Goal: Transaction & Acquisition: Purchase product/service

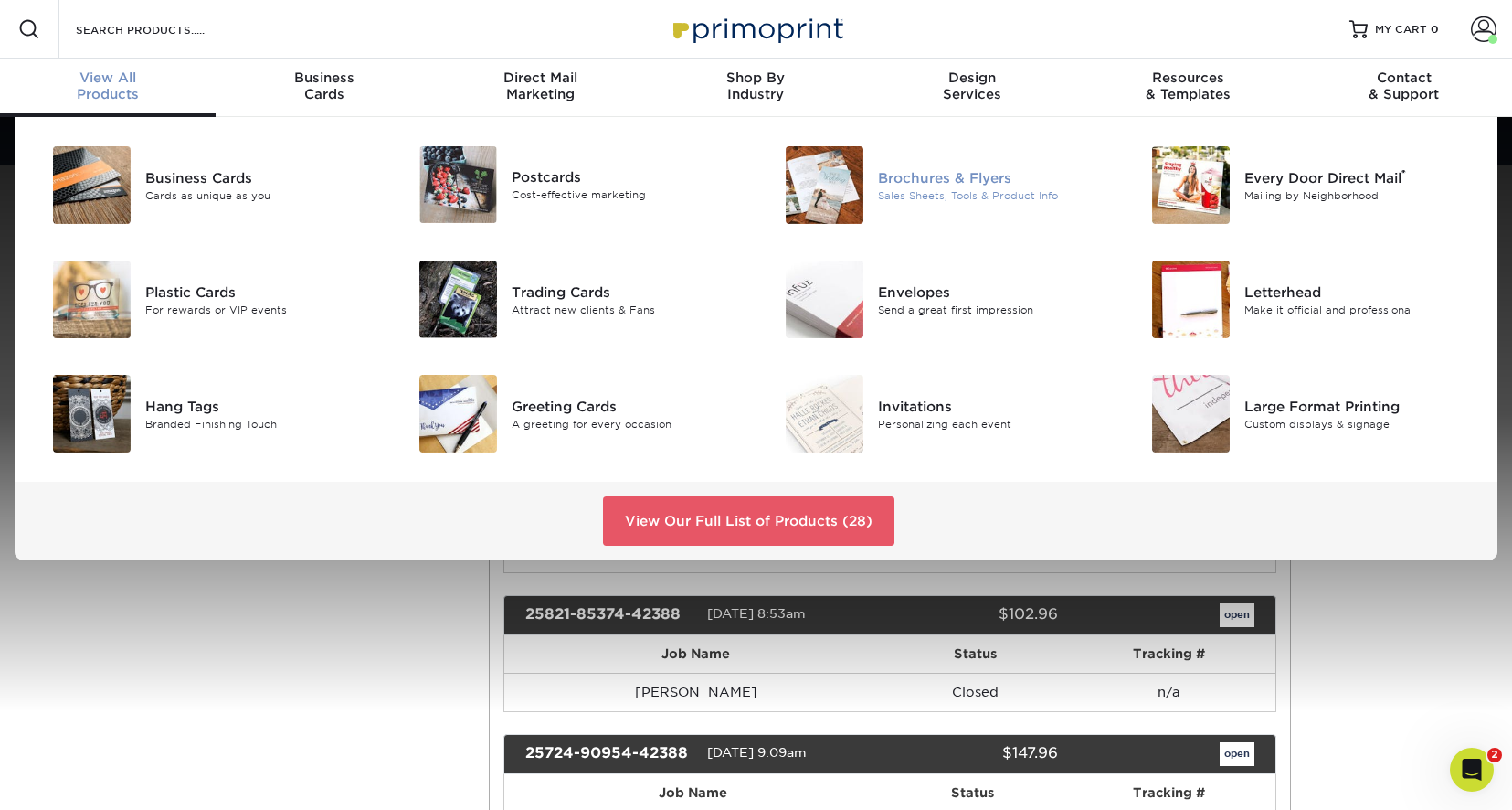
click at [941, 187] on div "Sales Sheets, Tools & Product Info" at bounding box center [992, 195] width 230 height 16
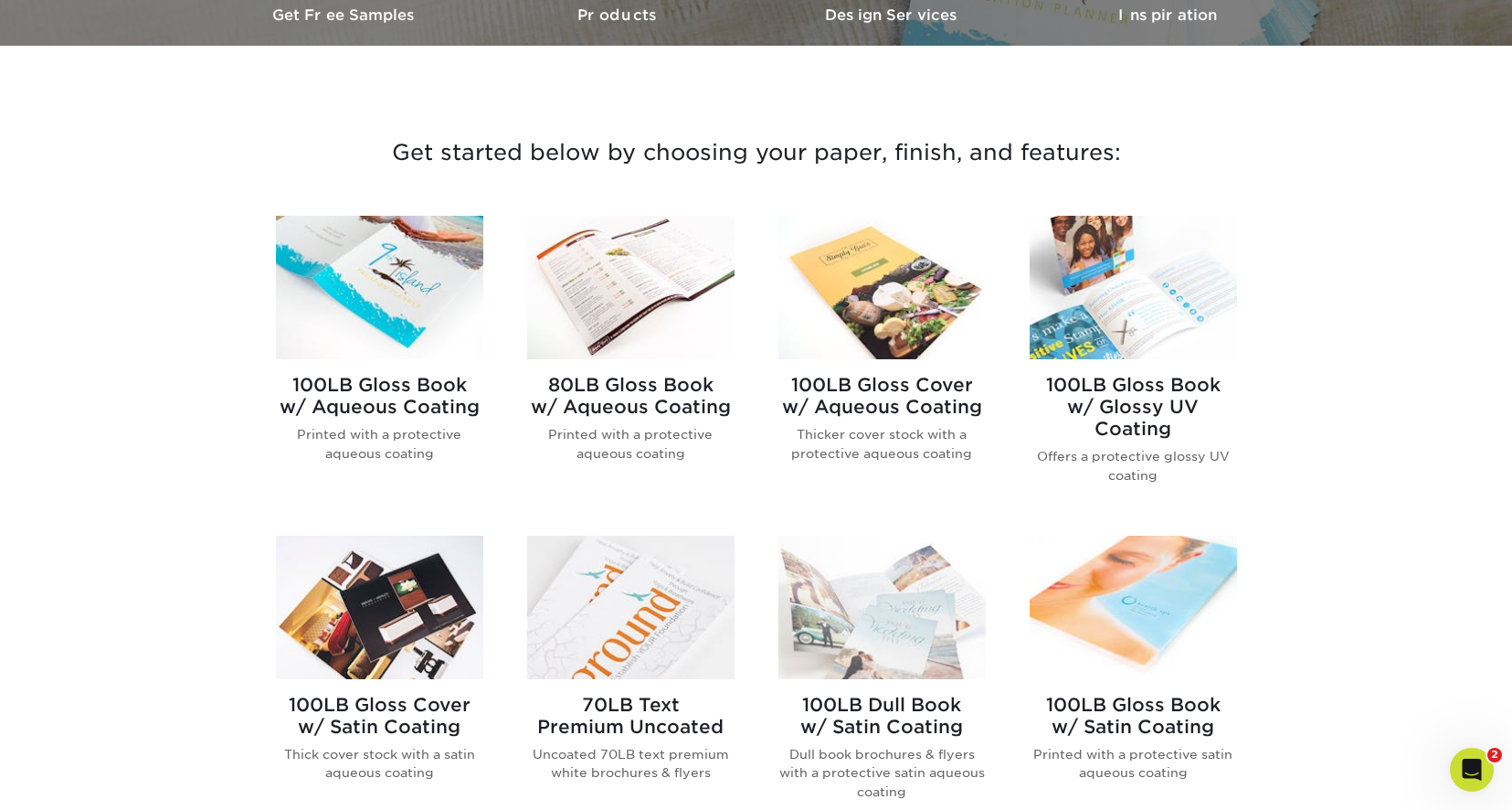
scroll to position [640, 0]
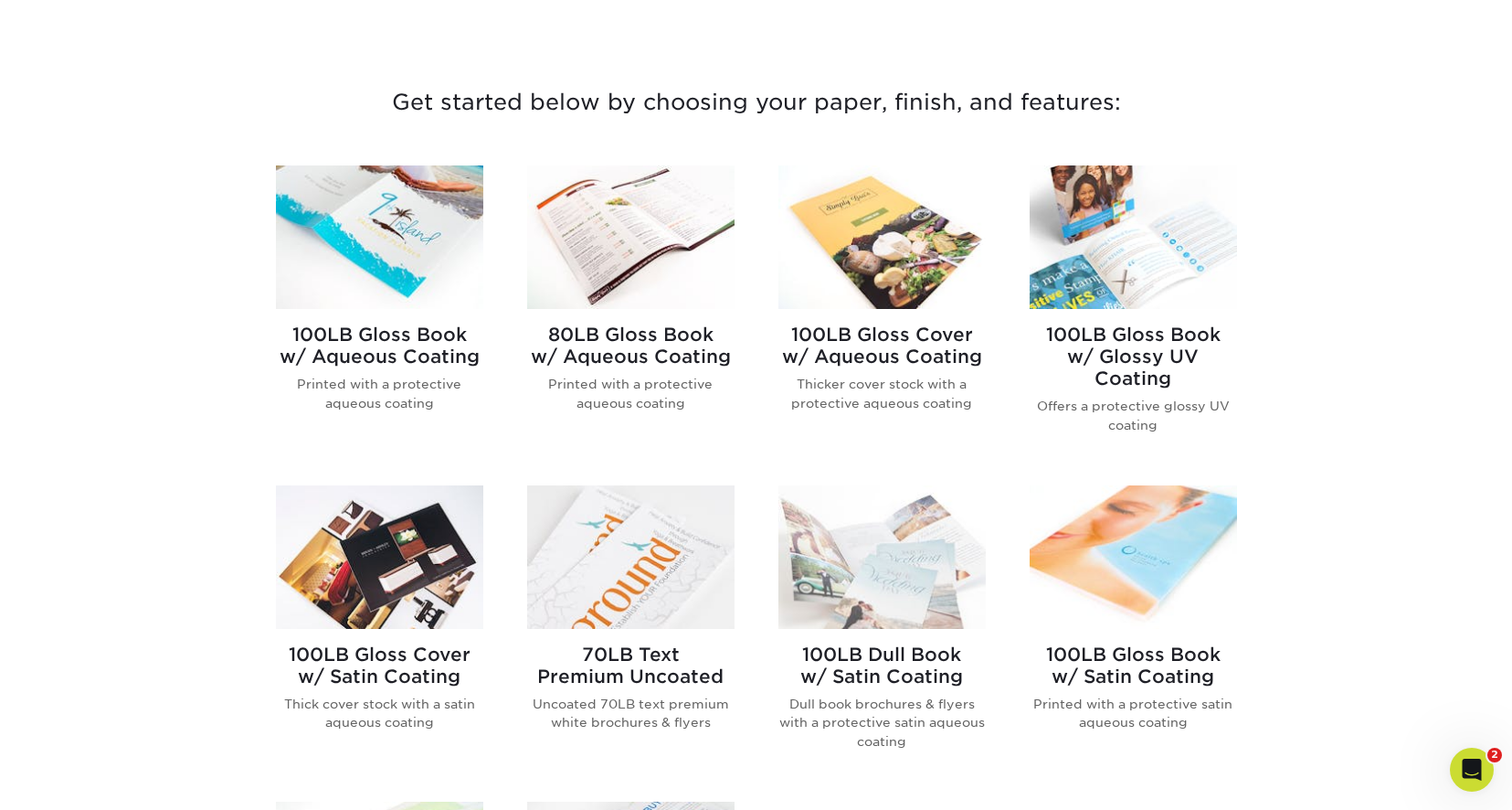
click at [377, 346] on h2 "100LB Gloss Book w/ Aqueous Coating" at bounding box center [379, 346] width 207 height 44
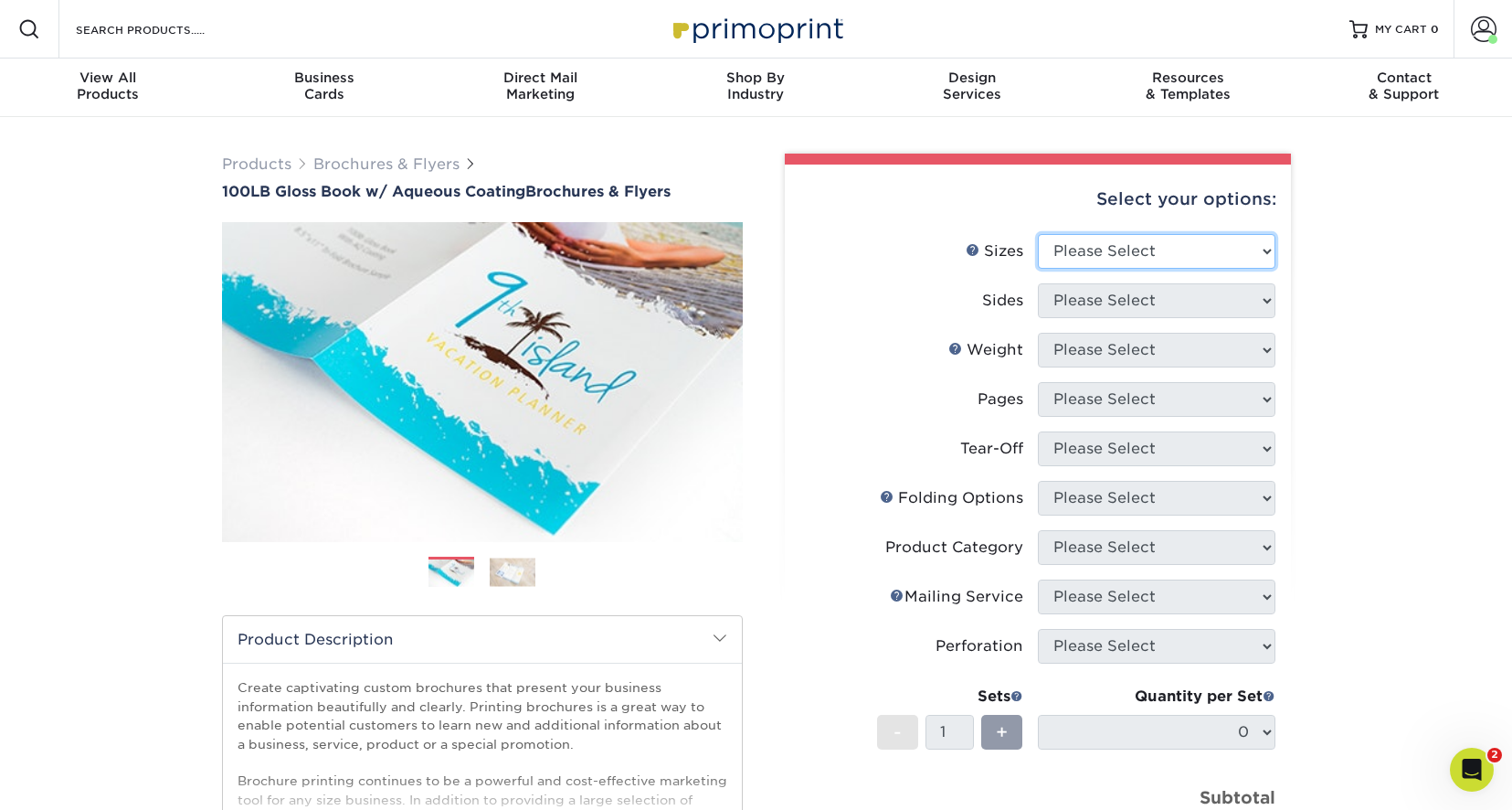
click at [1266, 252] on select "Please Select 3.5" x 8.5" 3.5" x 11" 3.67" x 8.5" 4" x 6" 4" x 8.5" 4" x 9" 4" …" at bounding box center [1156, 251] width 237 height 35
select select "8.50x11.00"
click at [1038, 234] on select "Please Select 3.5" x 8.5" 3.5" x 11" 3.67" x 8.5" 4" x 6" 4" x 8.5" 4" x 9" 4" …" at bounding box center [1156, 251] width 237 height 35
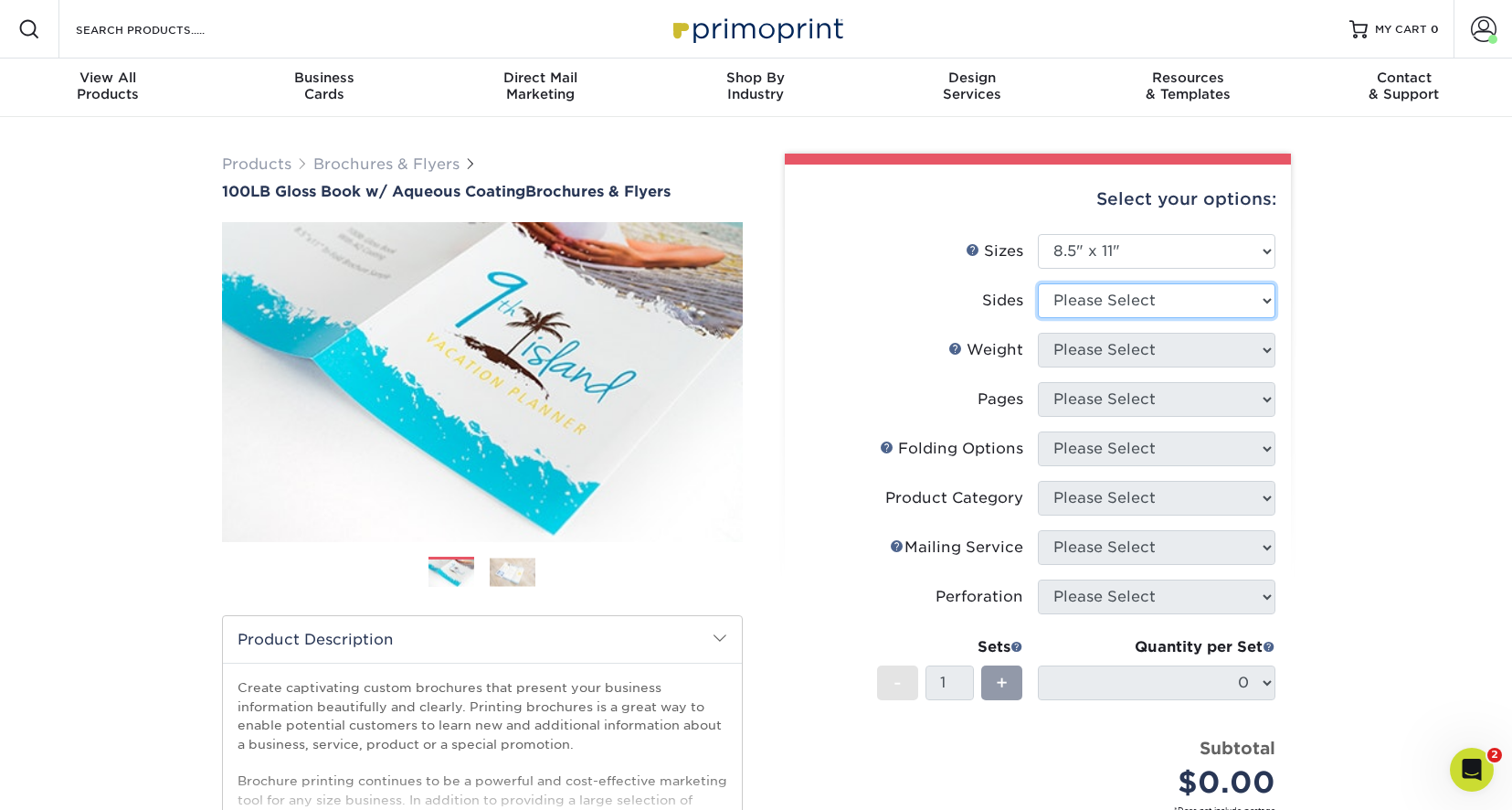
click at [1265, 302] on select "Please Select Print Both Sides Print Front Only" at bounding box center [1156, 300] width 237 height 35
select select "13abbda7-1d64-4f25-8bb2-c179b224825d"
click at [1038, 283] on select "Please Select Print Both Sides Print Front Only" at bounding box center [1156, 300] width 237 height 35
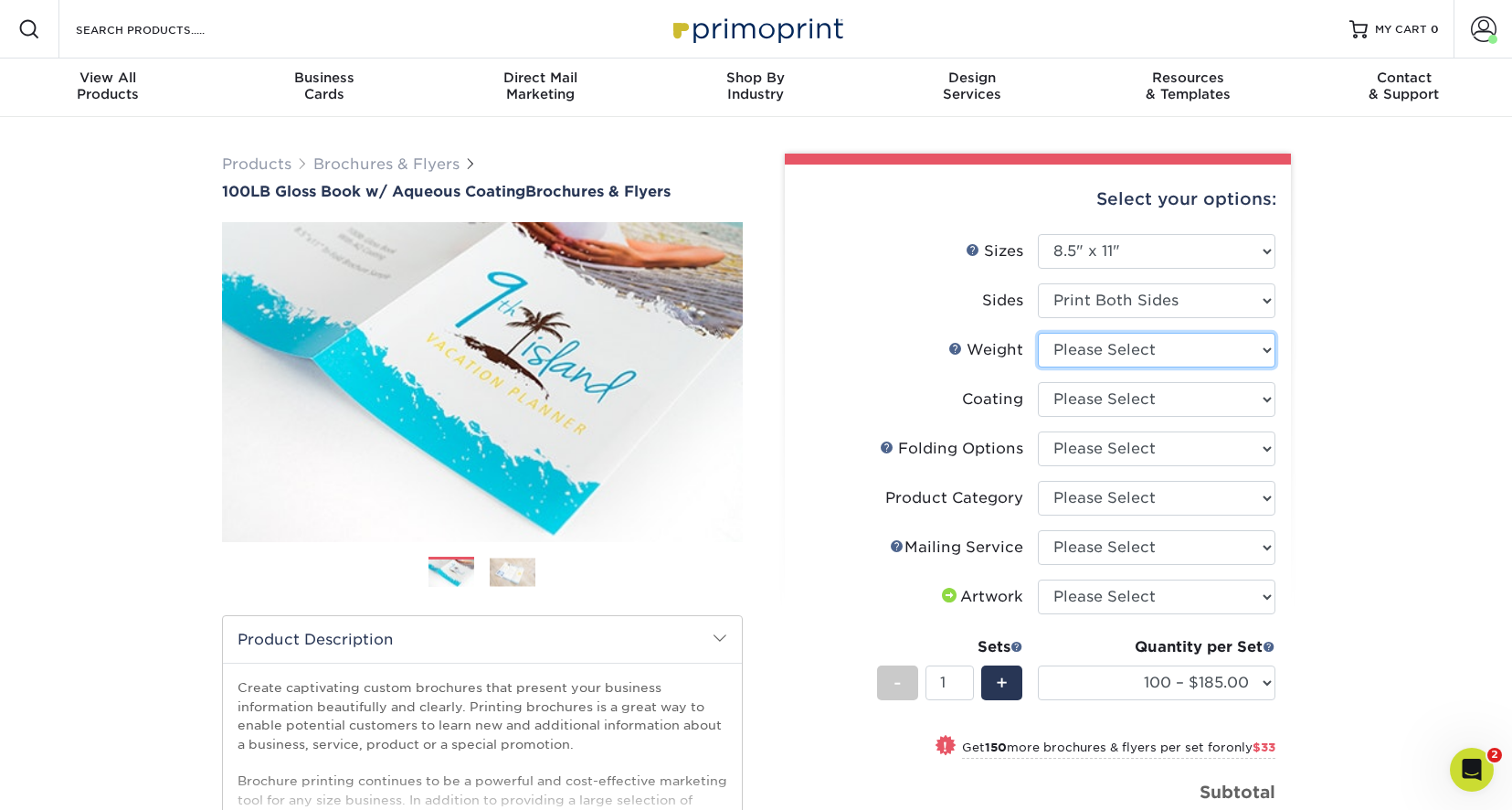
click at [1273, 350] on select "Please Select 100LB" at bounding box center [1156, 350] width 237 height 35
select select "100LB"
click at [1038, 333] on select "Please Select 100LB" at bounding box center [1156, 350] width 237 height 35
click at [1266, 401] on select at bounding box center [1156, 399] width 237 height 35
select select "d41dab50-ff65-4f4f-bb17-2afe4d36ae33"
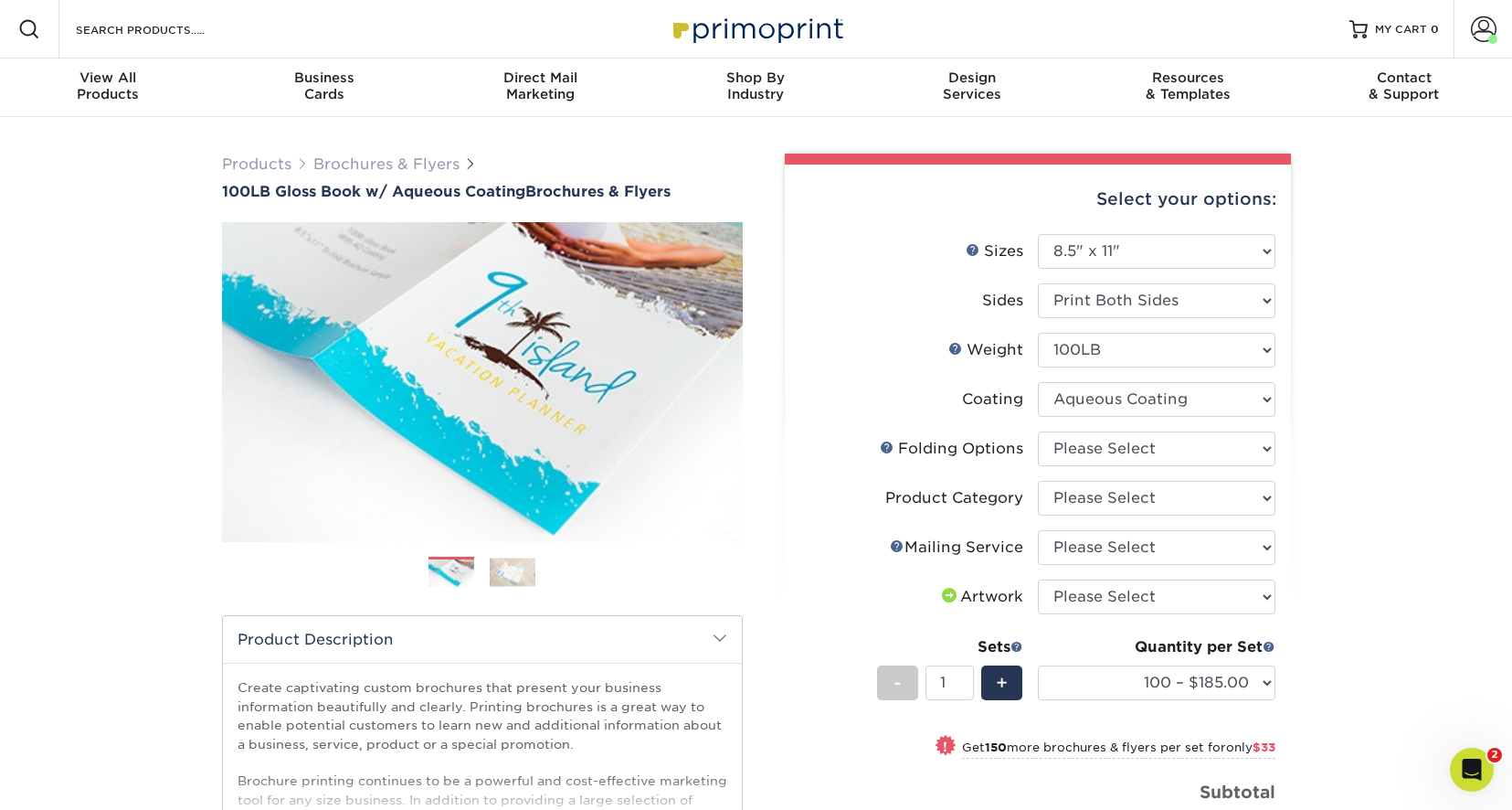
click at [1038, 382] on select at bounding box center [1156, 399] width 237 height 35
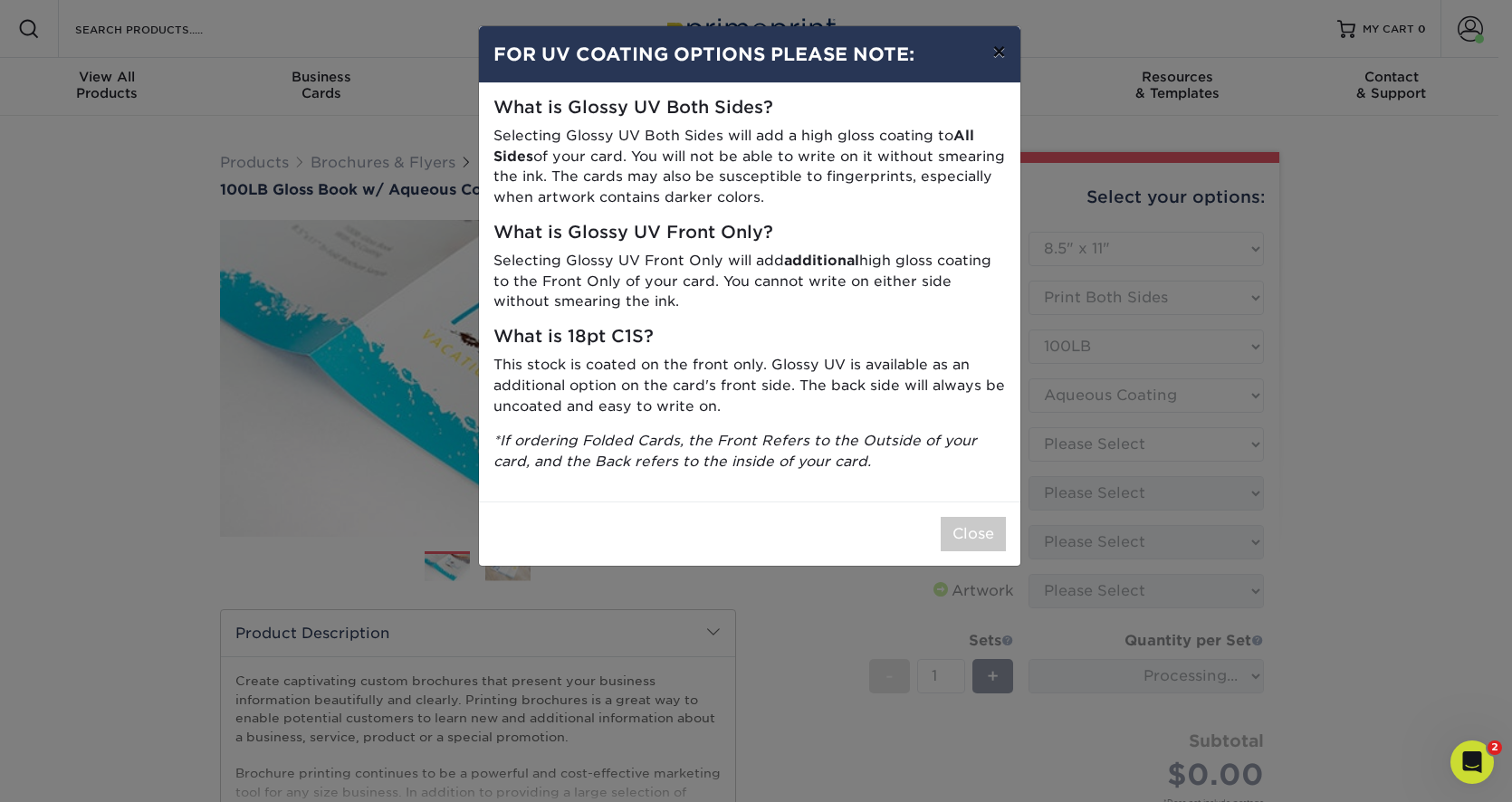
click at [1001, 53] on button "×" at bounding box center [999, 51] width 41 height 50
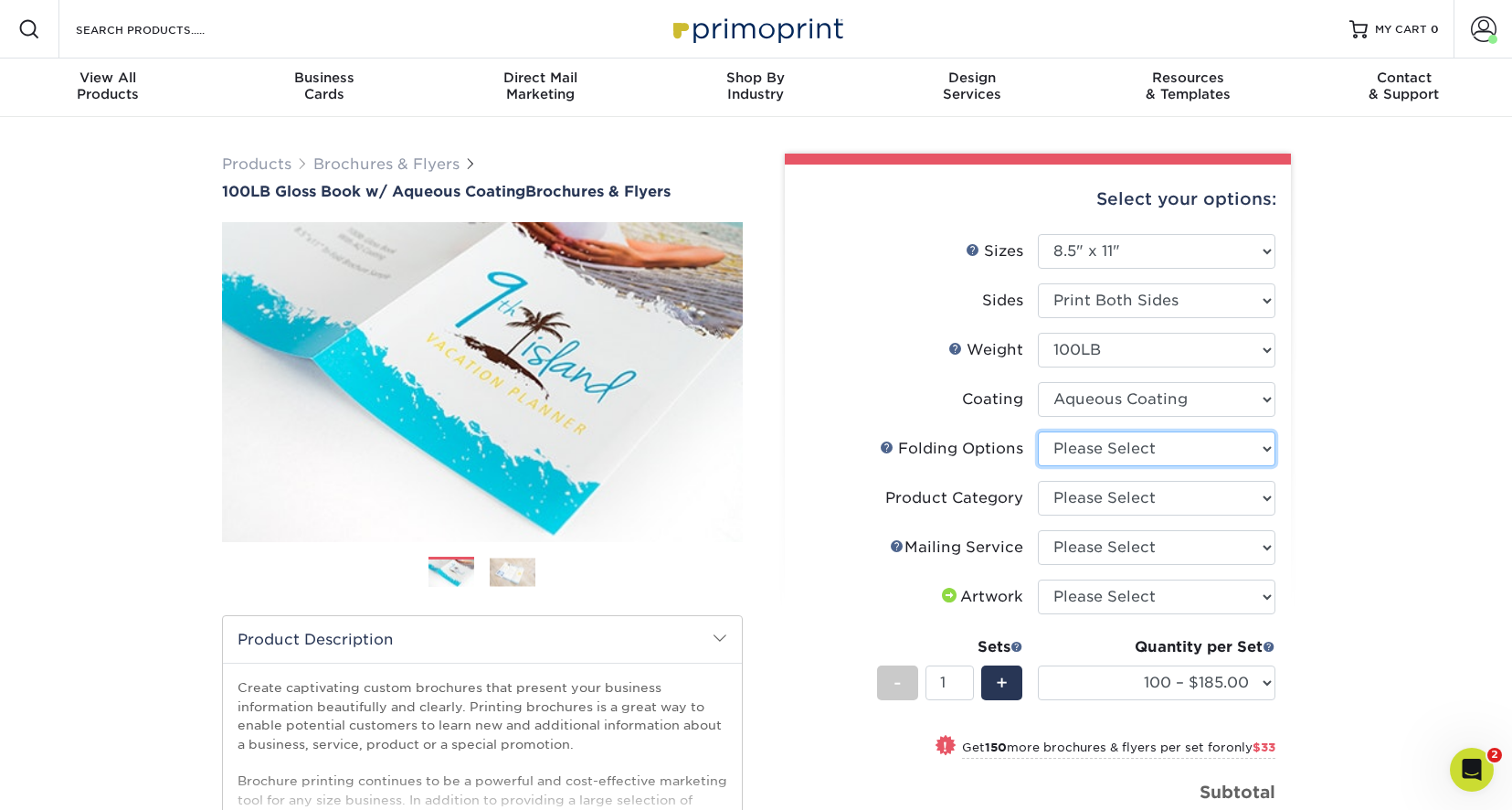
click at [1270, 448] on select "Please Select FLAT - No Folding Accordion Fold Half-Fold (Vertical) Half-Fold (…" at bounding box center [1156, 448] width 237 height 35
select select "6bd2fd9e-193e-4811-88f7-94c08206d735"
click at [1038, 431] on select "Please Select FLAT - No Folding Accordion Fold Half-Fold (Vertical) Half-Fold (…" at bounding box center [1156, 448] width 237 height 35
click at [1269, 498] on select "Please Select Flyers and Brochures" at bounding box center [1156, 497] width 237 height 35
select select "1a668080-6b7c-4174-b399-2c3833b27ef4"
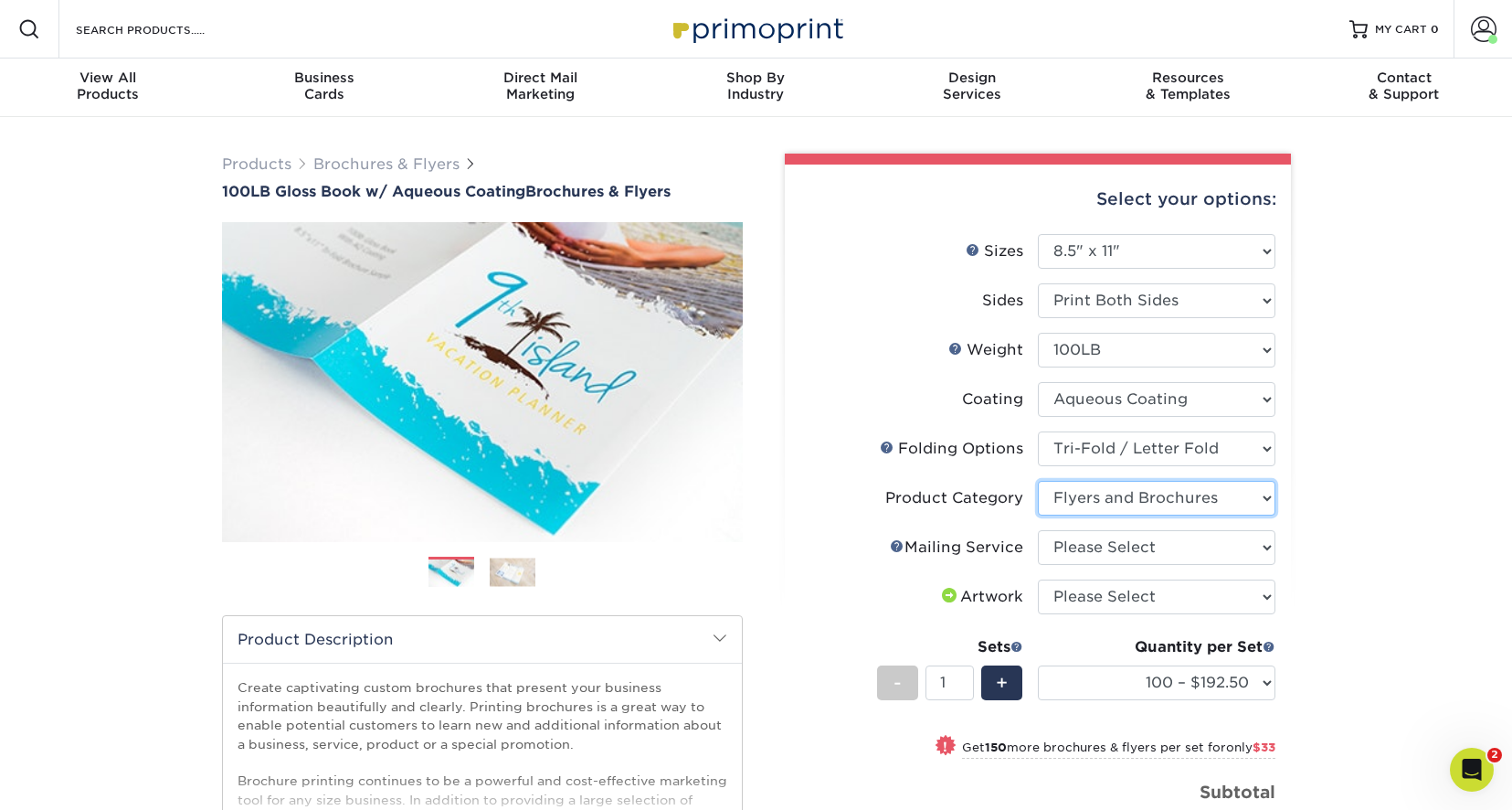
click at [1038, 480] on select "Please Select Flyers and Brochures" at bounding box center [1156, 497] width 237 height 35
click at [1270, 546] on select "Please Select No Direct Mailing Service No, I will mail/stamp/imprint Direct Ma…" at bounding box center [1156, 547] width 237 height 35
select select "3e5e9bdd-d78a-4c28-a41d-fe1407925ca6"
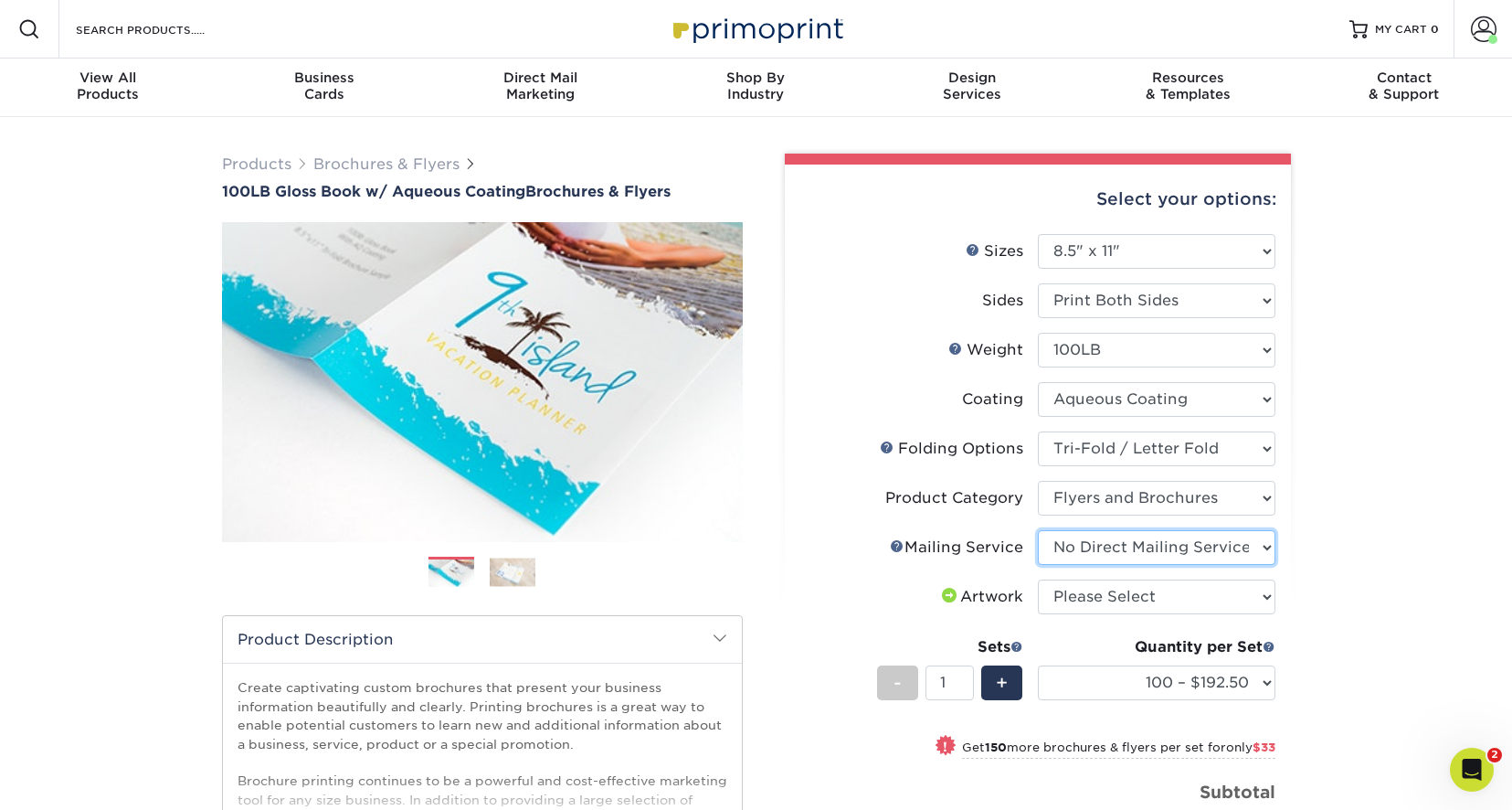
click at [1038, 530] on select "Please Select No Direct Mailing Service No, I will mail/stamp/imprint Direct Ma…" at bounding box center [1156, 547] width 237 height 35
click at [1265, 596] on select "Please Select I will upload files I need a design - $175" at bounding box center [1156, 597] width 237 height 35
select select "upload"
click at [1038, 580] on select "Please Select I will upload files I need a design - $175" at bounding box center [1156, 597] width 237 height 35
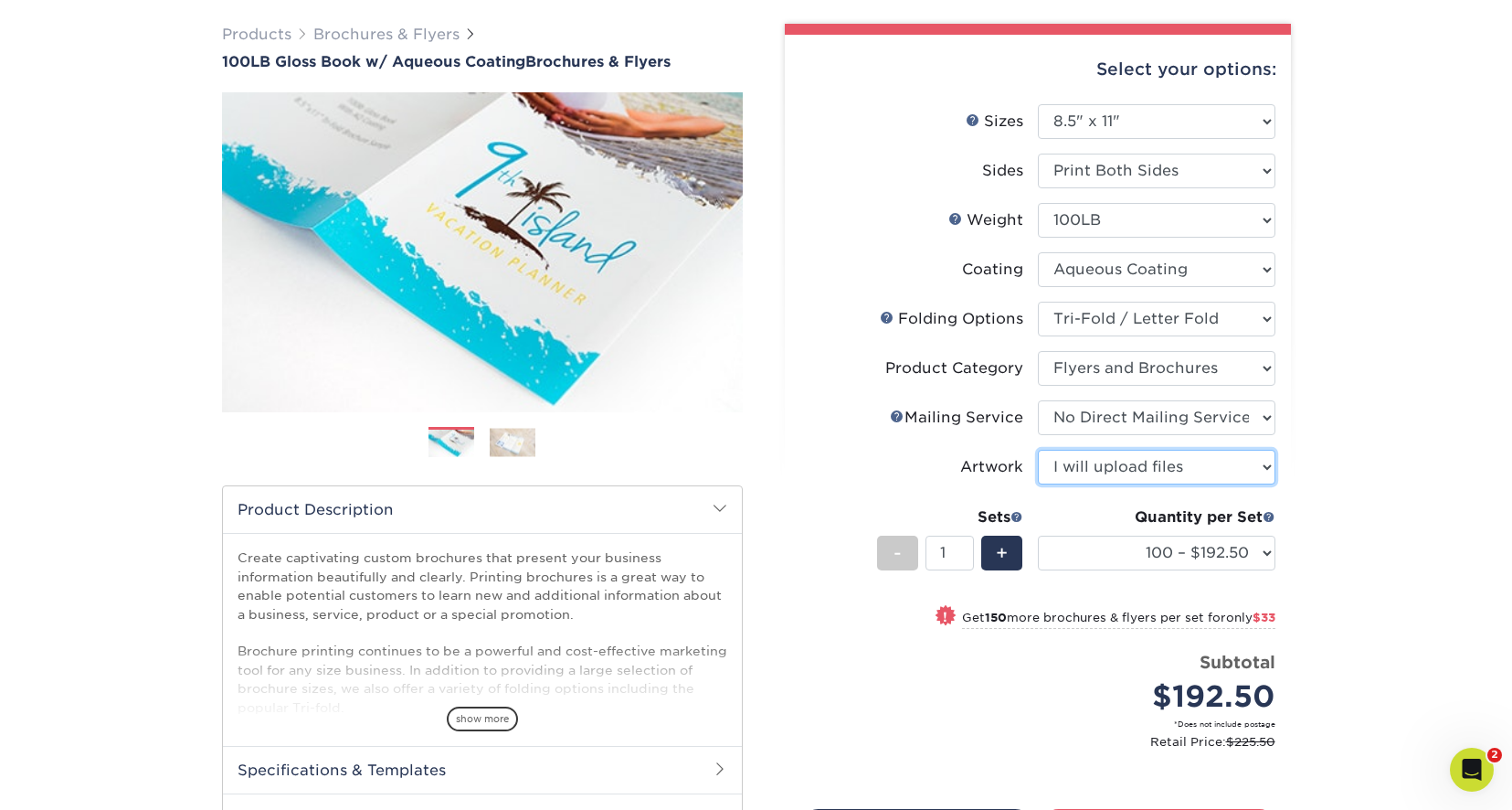
scroll to position [182, 0]
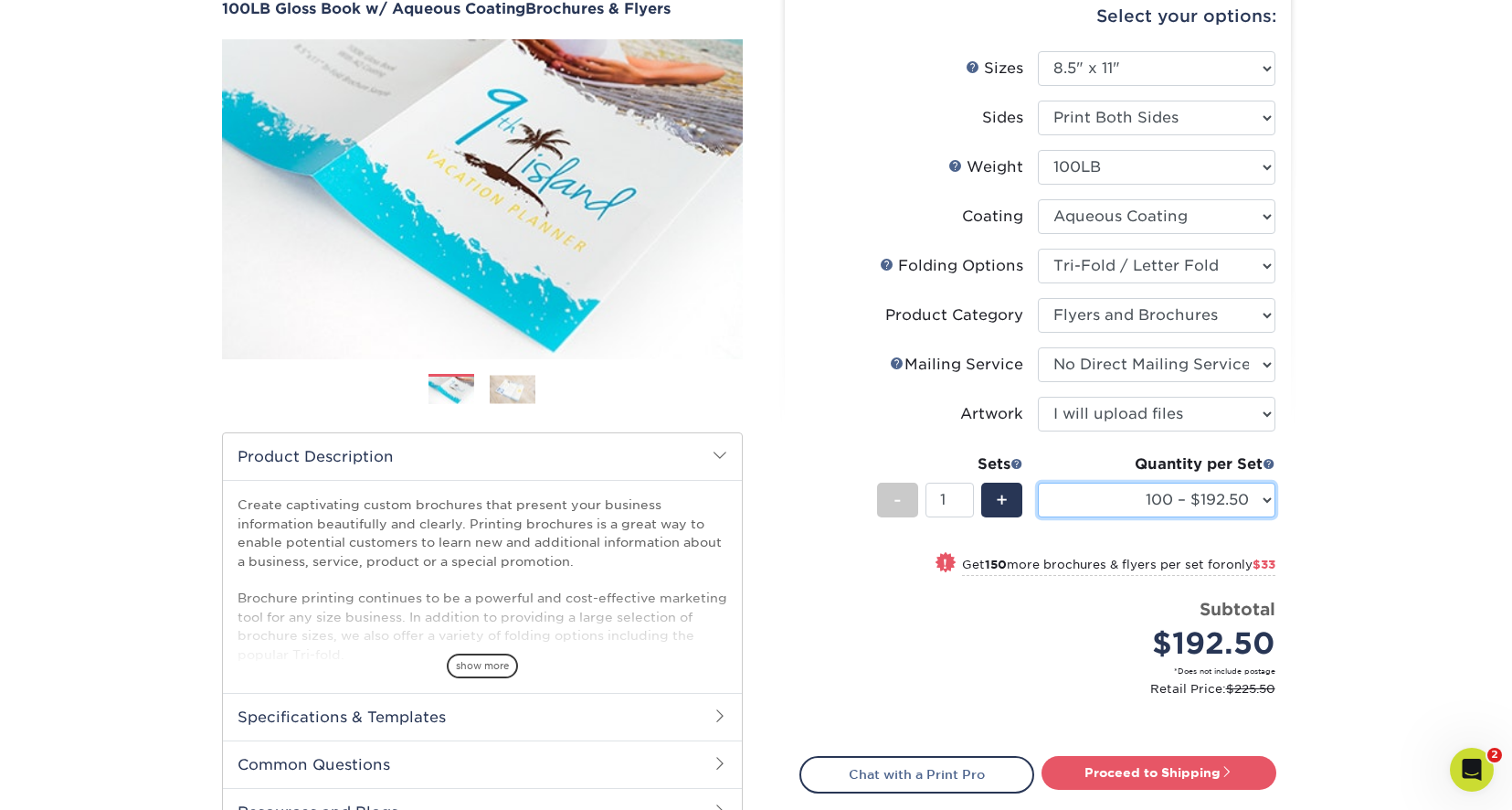
click at [1269, 498] on select "100 – $192.50 250 – $225.50 500 – $239.00 1000 – $277.75 2000 – $347.75 2500 – …" at bounding box center [1156, 499] width 237 height 35
select select "1000 – $277.75"
click at [1038, 482] on select "100 – $192.50 250 – $225.50 500 – $239.00 1000 – $277.75 2000 – $347.75 2500 – …" at bounding box center [1156, 499] width 237 height 35
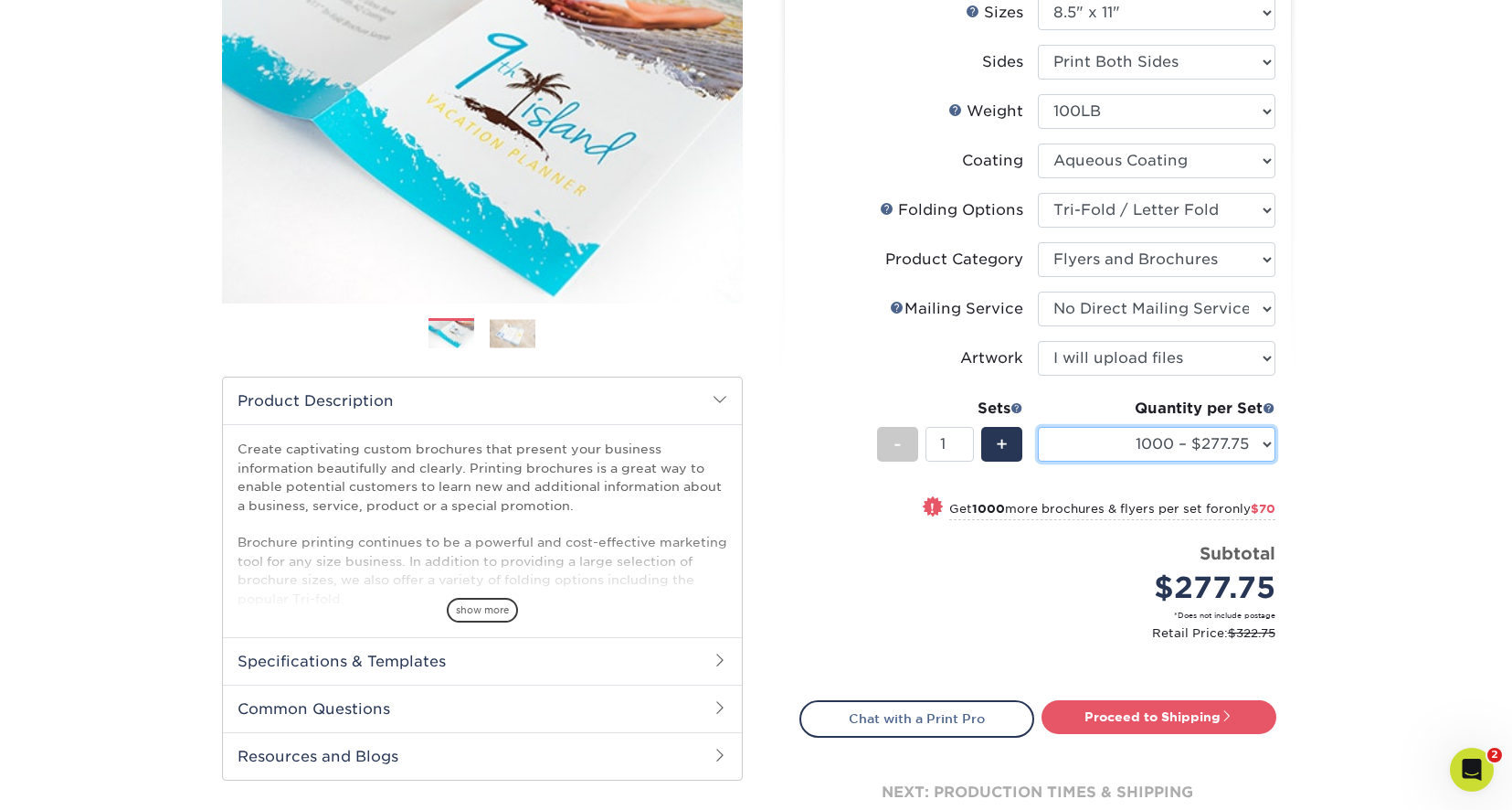
scroll to position [366, 0]
